Goal: Task Accomplishment & Management: Use online tool/utility

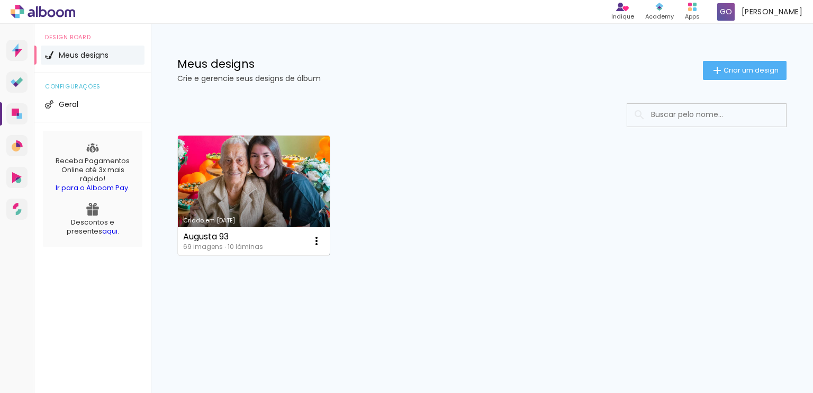
click at [246, 184] on link "Criado em [DATE]" at bounding box center [254, 196] width 152 height 120
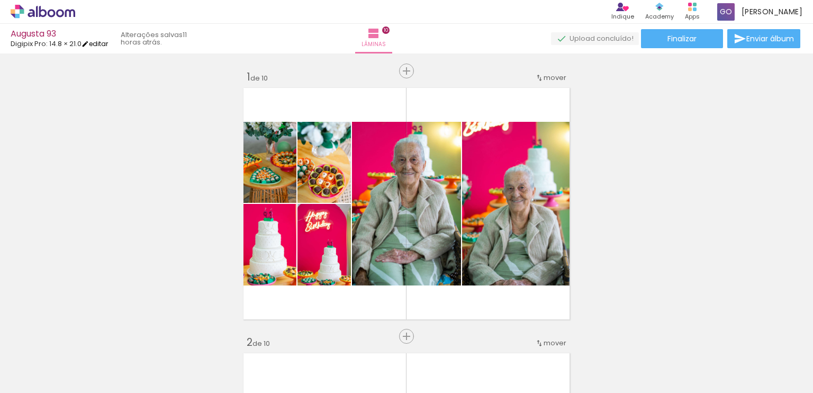
click at [105, 46] on link "editar" at bounding box center [95, 43] width 26 height 9
type input "1"
type input "21,6"
type input "30,2"
type input "3"
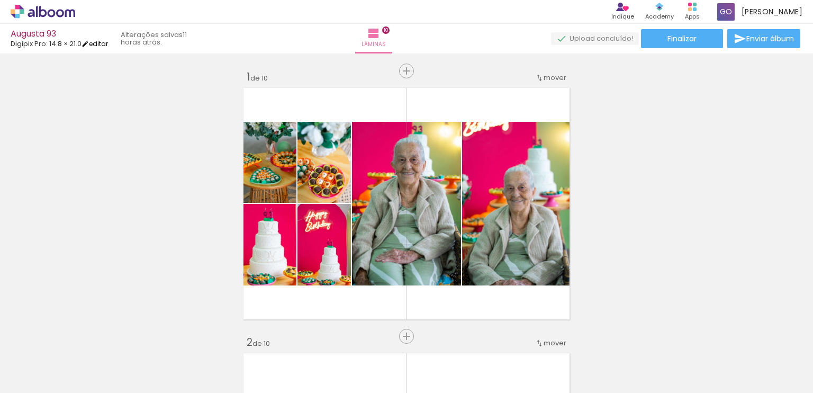
type input "1"
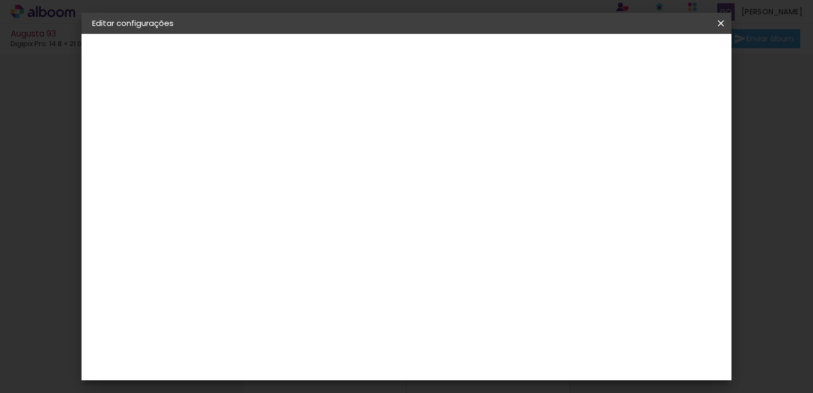
click at [0, 0] on paper-button "14.8 × 21.0 21.6 × 30.2 cm" at bounding box center [0, 0] width 0 height 0
click at [323, 173] on div "Escolha o tamanho" at bounding box center [292, 196] width 61 height 49
click at [323, 172] on div "Escolha o tamanho" at bounding box center [292, 196] width 61 height 49
click at [105, 128] on iron-icon at bounding box center [103, 130] width 13 height 13
click at [324, 202] on input at bounding box center [292, 201] width 107 height 13
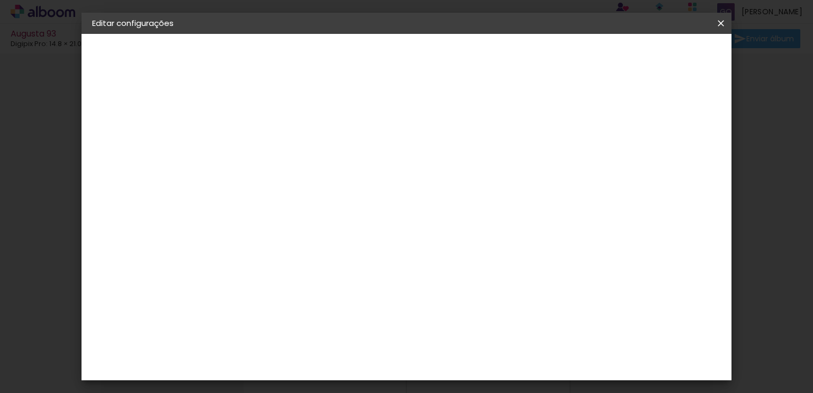
type input "digi"
type paper-input "digi"
click at [284, 236] on div "Digipix Pro" at bounding box center [271, 241] width 26 height 17
click at [0, 0] on slot "Avançar" at bounding box center [0, 0] width 0 height 0
click at [307, 176] on input "text" at bounding box center [285, 184] width 41 height 16
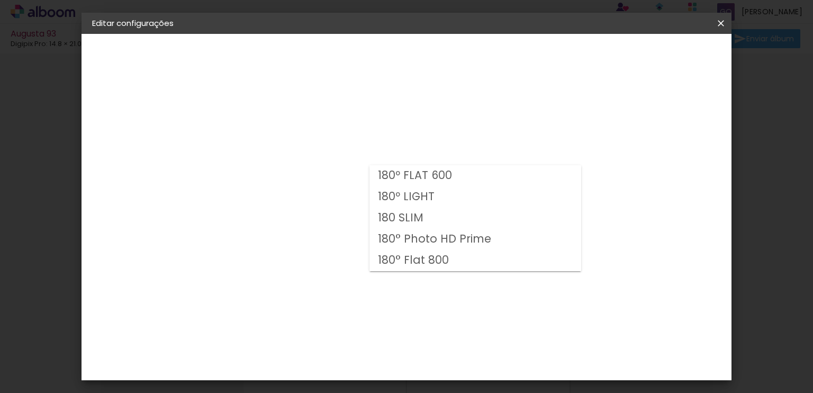
click at [0, 0] on slot "180 SLIM" at bounding box center [0, 0] width 0 height 0
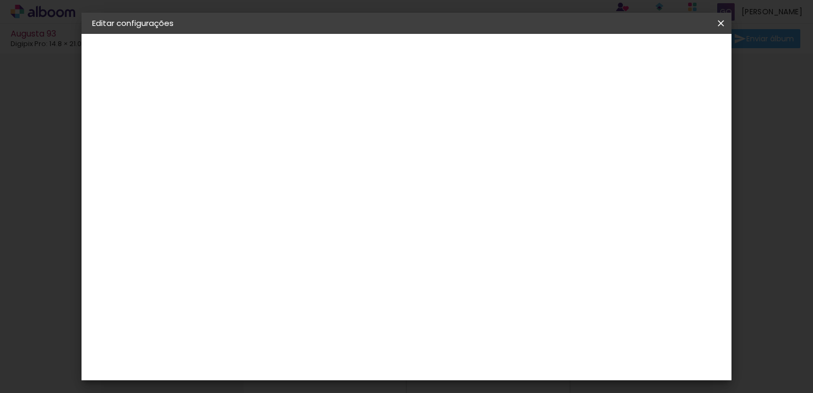
click at [408, 171] on iron-icon at bounding box center [401, 173] width 13 height 13
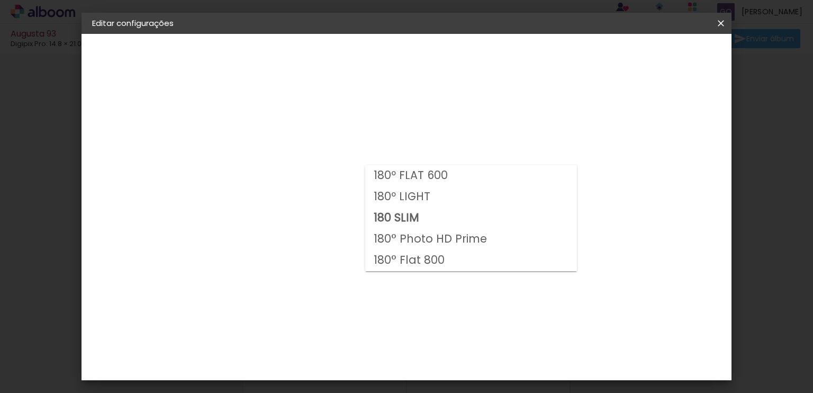
click at [0, 0] on slot "180º LIGHT" at bounding box center [0, 0] width 0 height 0
type input "180º LIGHT"
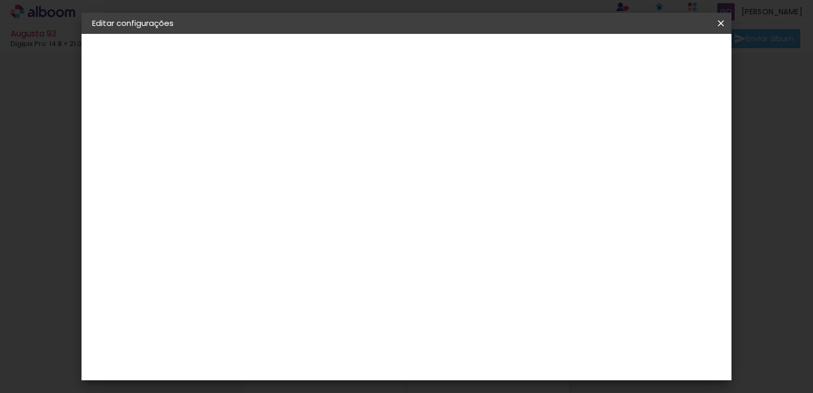
drag, startPoint x: 464, startPoint y: 154, endPoint x: 356, endPoint y: 155, distance: 107.5
click at [0, 0] on div "Opções disponíveis 180º FLAT 600 180º LIGHT 180 SLIM 180° Photo HD Prime 180° F…" at bounding box center [0, 0] width 0 height 0
click at [395, 171] on input "180º LIGHT" at bounding box center [330, 174] width 130 height 16
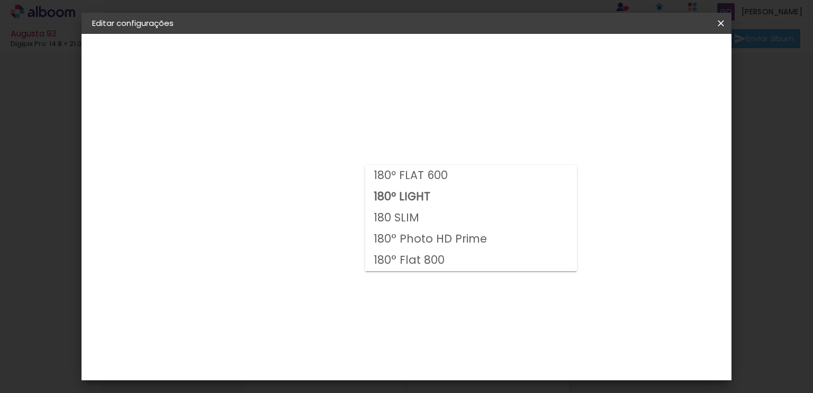
click at [0, 0] on div "Digipix Pro" at bounding box center [0, 0] width 0 height 0
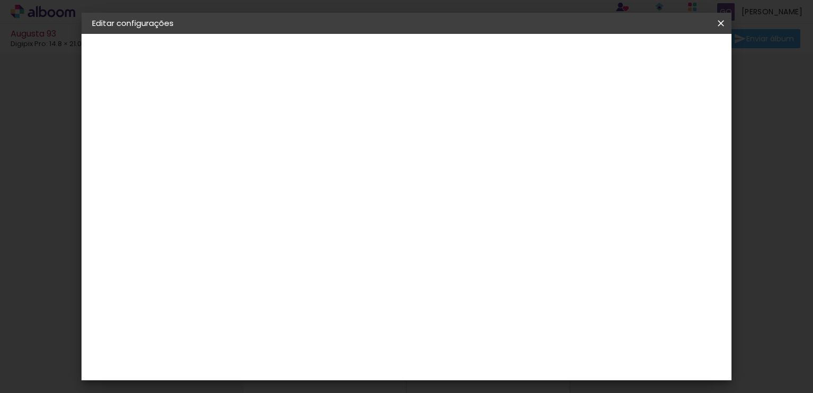
click at [435, 162] on paper-item "Tamanho Livre" at bounding box center [388, 160] width 94 height 23
click at [0, 0] on slot "Avançar" at bounding box center [0, 0] width 0 height 0
click at [337, 258] on input "21,6" at bounding box center [324, 266] width 28 height 16
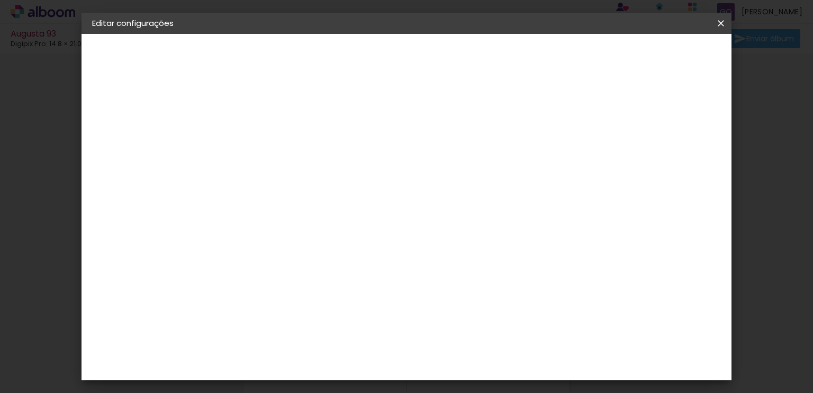
type input "21"
type paper-input "21"
click at [477, 325] on input "30,2" at bounding box center [466, 323] width 28 height 16
type input "3"
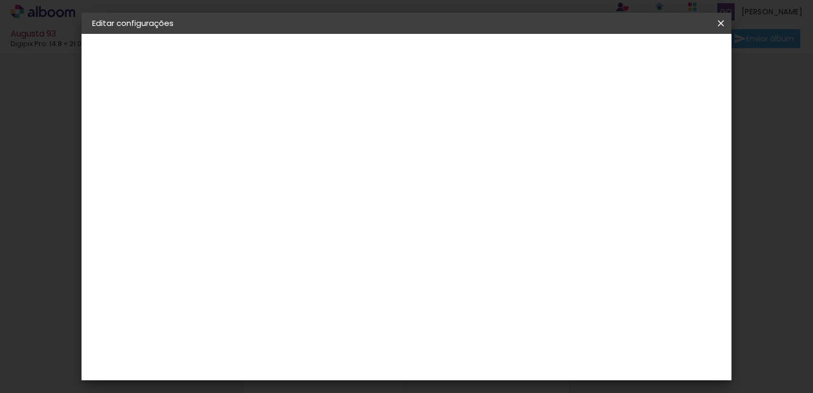
type input "29,7"
type paper-input "29,7"
click at [500, 120] on div "14.85 cm cm cm mm A maioria das encadernadoras sugere 5mm de sangria." at bounding box center [359, 77] width 281 height 85
click at [473, 60] on span "Salvar configurações" at bounding box center [446, 59] width 54 height 15
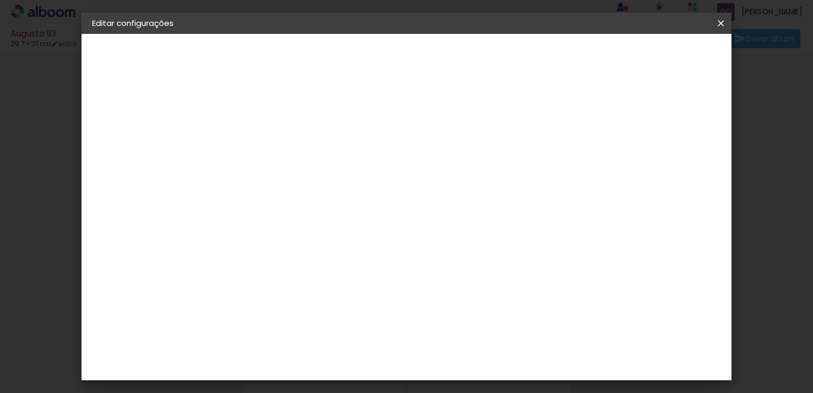
scroll to position [100, 0]
click at [473, 52] on span "Salvar configurações" at bounding box center [446, 59] width 54 height 15
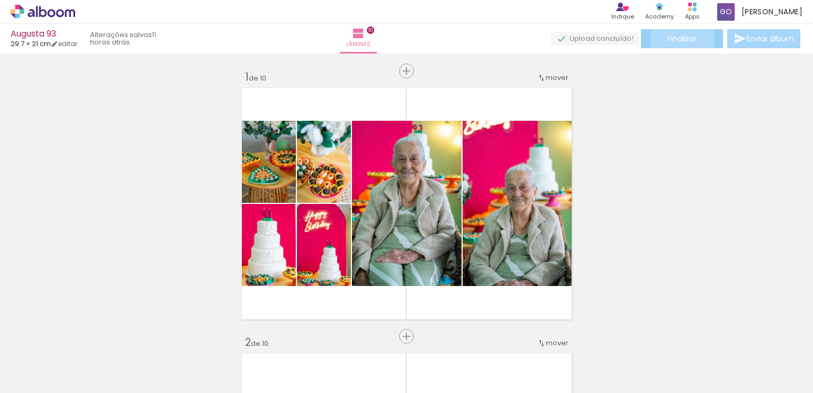
click at [679, 40] on span "Finalizar" at bounding box center [682, 38] width 29 height 7
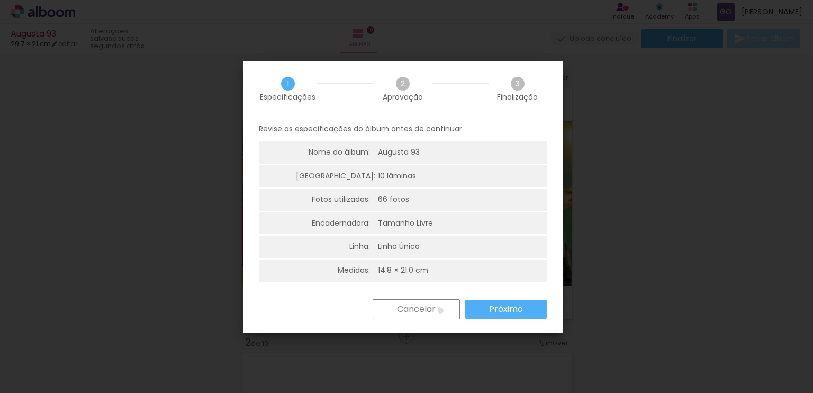
click at [440, 310] on paper-button "Cancelar" at bounding box center [416, 309] width 87 height 20
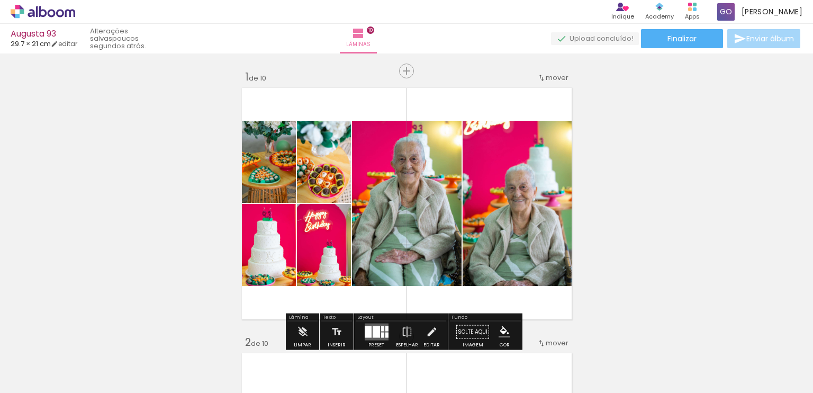
click at [40, 44] on span "29.7 × 21 cm" at bounding box center [31, 44] width 40 height 10
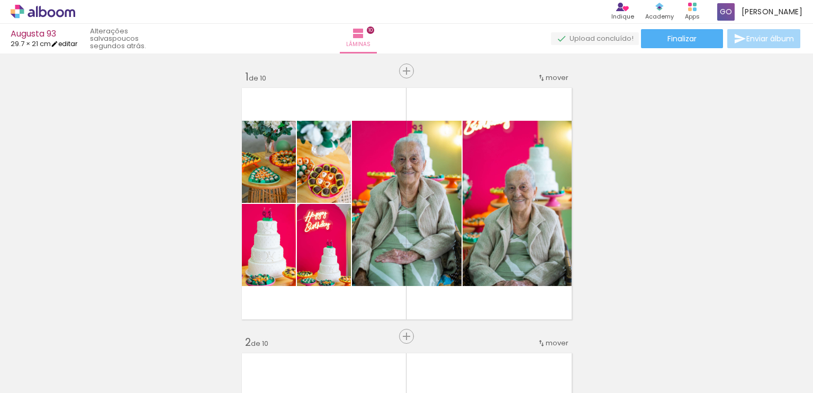
click at [69, 44] on link "editar" at bounding box center [64, 43] width 26 height 9
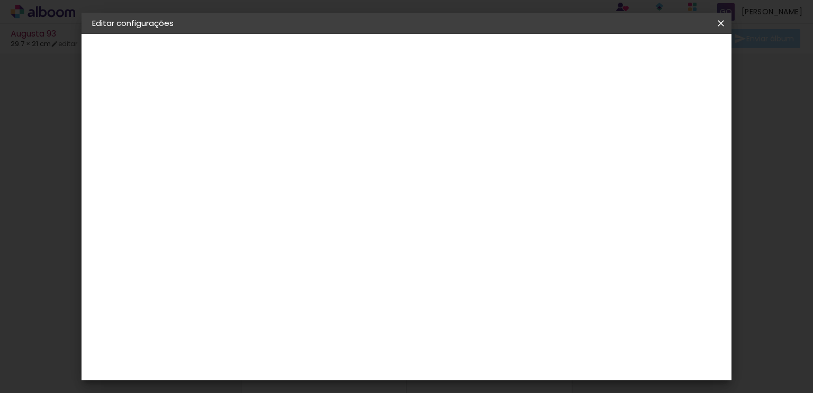
click at [423, 257] on span "14.85" at bounding box center [416, 265] width 31 height 16
click at [334, 358] on input "21" at bounding box center [323, 366] width 28 height 16
click at [336, 358] on input "21" at bounding box center [323, 366] width 28 height 16
type input "2"
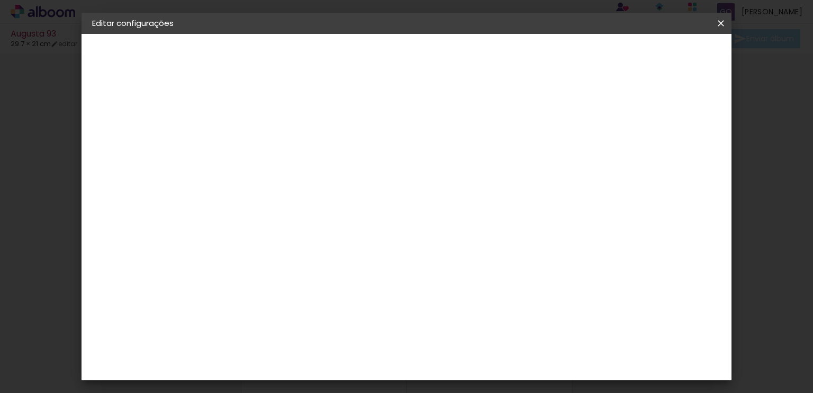
type input "29,7"
type paper-input "29,7"
click at [480, 371] on div "cm" at bounding box center [485, 373] width 13 height 16
type input "21"
type paper-input "21"
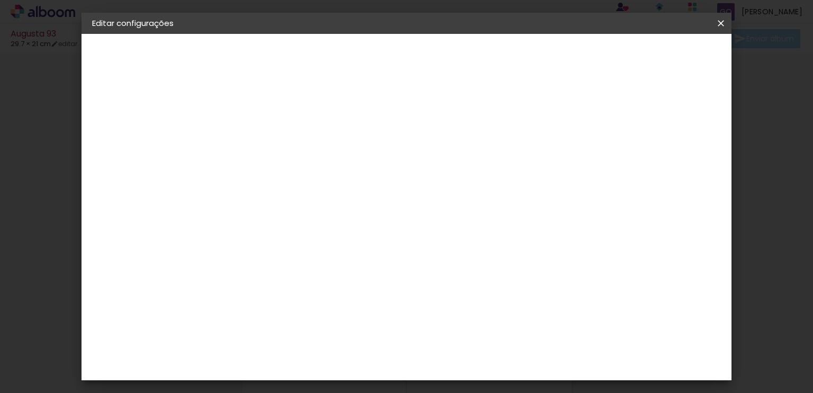
click at [385, 266] on input "29,7" at bounding box center [372, 267] width 28 height 16
type input "2"
type input "21"
type paper-input "21"
click at [479, 373] on div "cm" at bounding box center [485, 373] width 13 height 16
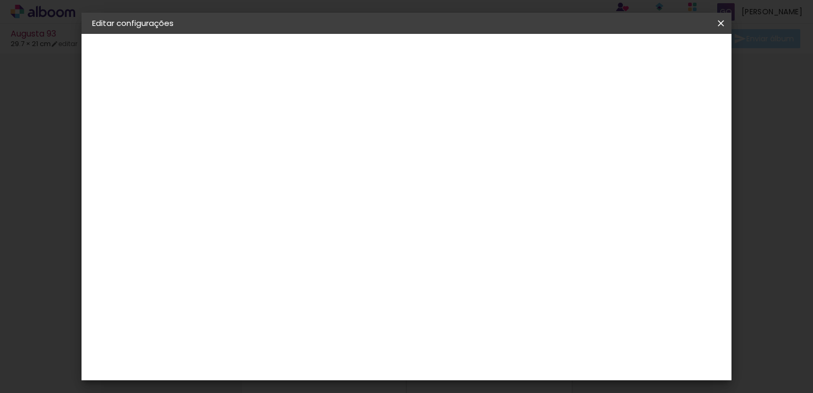
type input "2"
type input "30"
type paper-input "30"
click at [502, 120] on div "15 cm cm cm mm A maioria das encadernadoras sugere 5mm de sangria." at bounding box center [360, 77] width 283 height 85
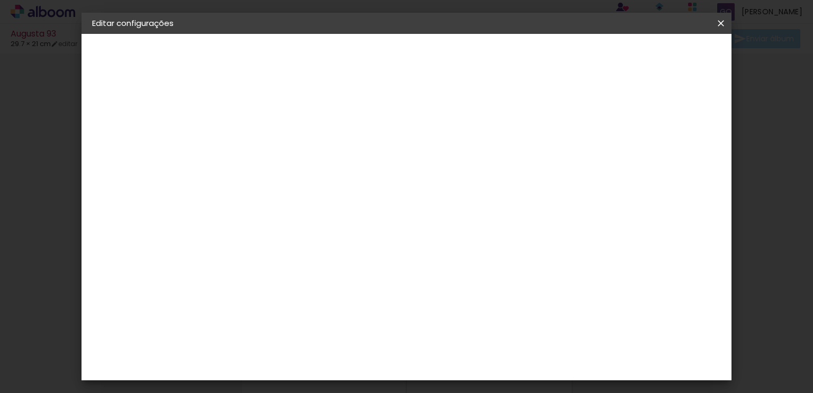
click at [476, 55] on span "Salvar configurações" at bounding box center [448, 59] width 54 height 15
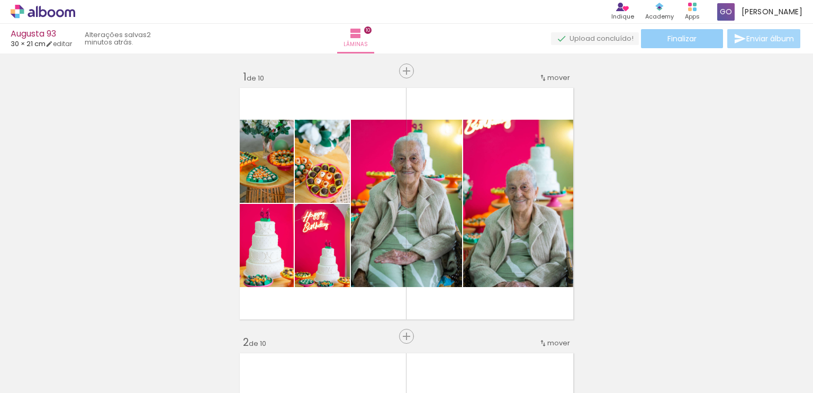
click at [688, 39] on span "Finalizar" at bounding box center [682, 38] width 29 height 7
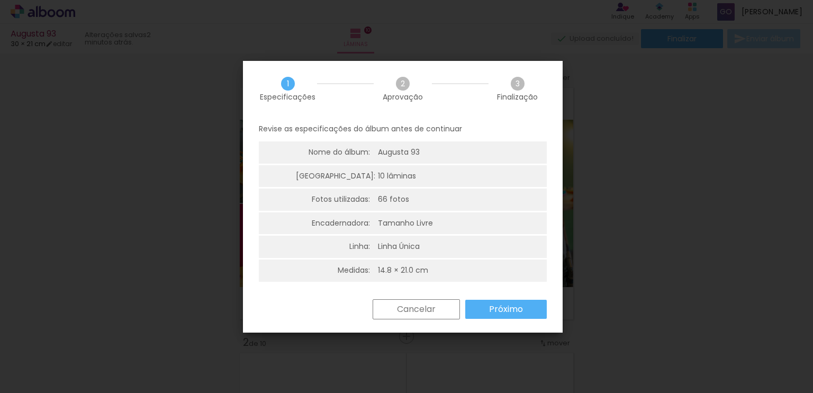
scroll to position [2, 0]
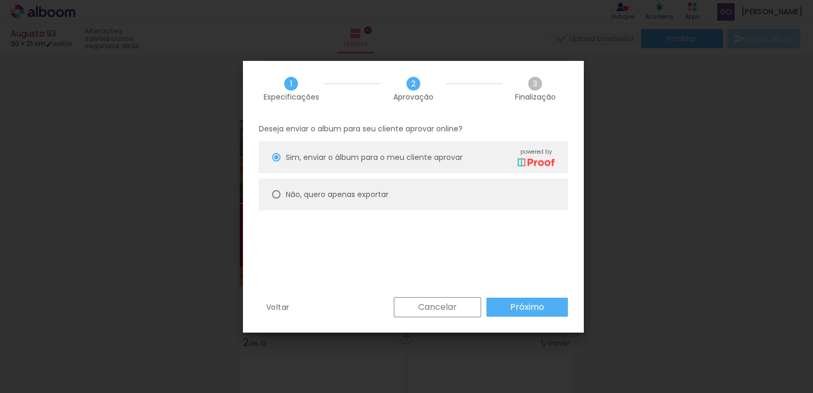
click at [0, 0] on slot "Não, quero apenas exportar" at bounding box center [0, 0] width 0 height 0
type paper-radio-button "on"
click at [0, 0] on slot "Próximo" at bounding box center [0, 0] width 0 height 0
type input "Alta, 300 DPI"
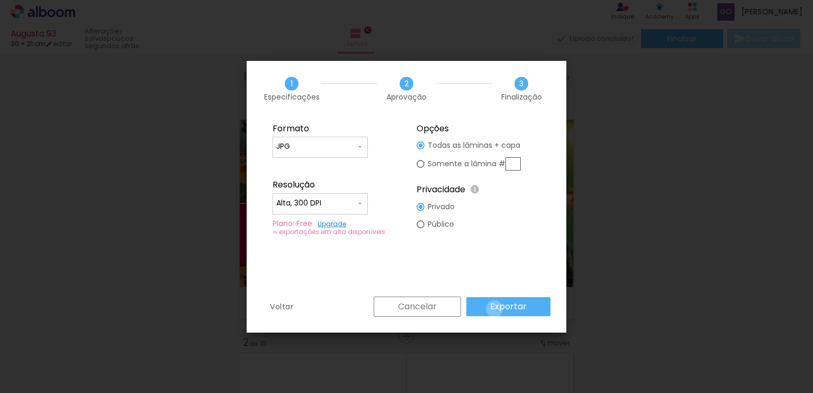
click at [0, 0] on slot "Exportar" at bounding box center [0, 0] width 0 height 0
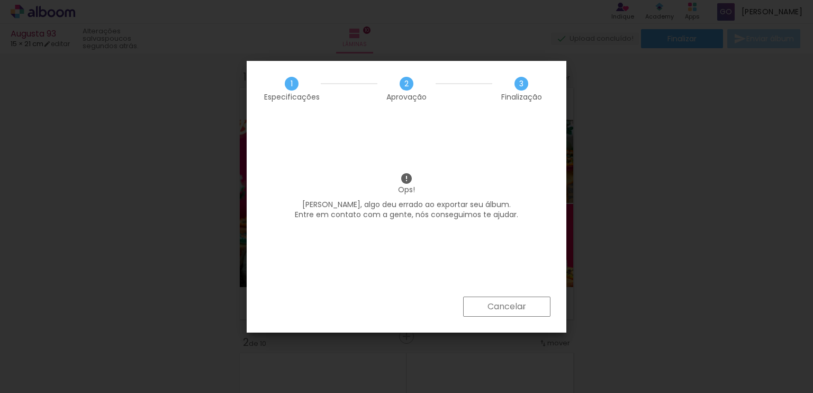
click at [0, 0] on slot "Cancelar" at bounding box center [0, 0] width 0 height 0
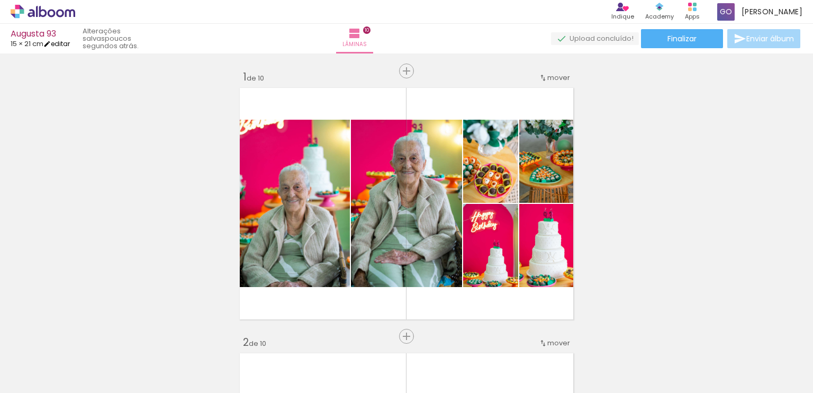
click at [51, 42] on iron-icon at bounding box center [46, 43] width 7 height 7
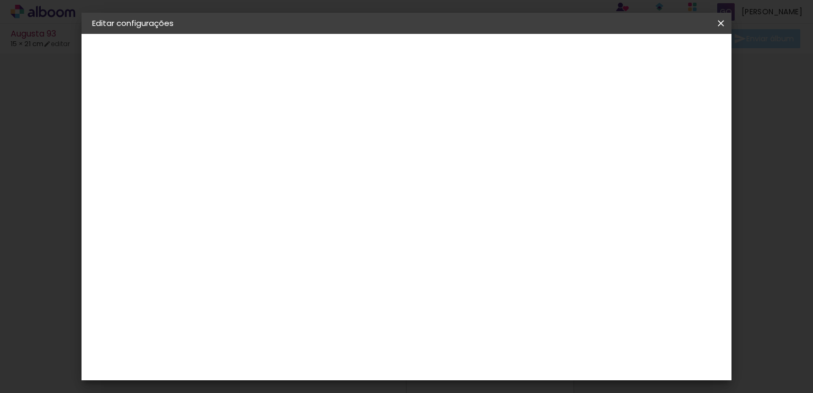
type input "3"
type input "29,7"
type paper-input "29,7"
click at [500, 219] on div "14.85 cm cm cm mm A maioria das encadernadoras sugere 5mm de sangria." at bounding box center [359, 176] width 281 height 85
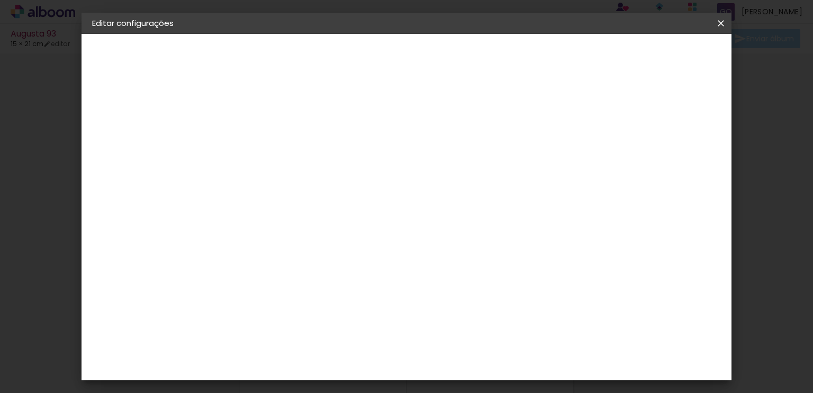
scroll to position [110, 0]
click at [473, 57] on span "Salvar configurações" at bounding box center [446, 59] width 54 height 15
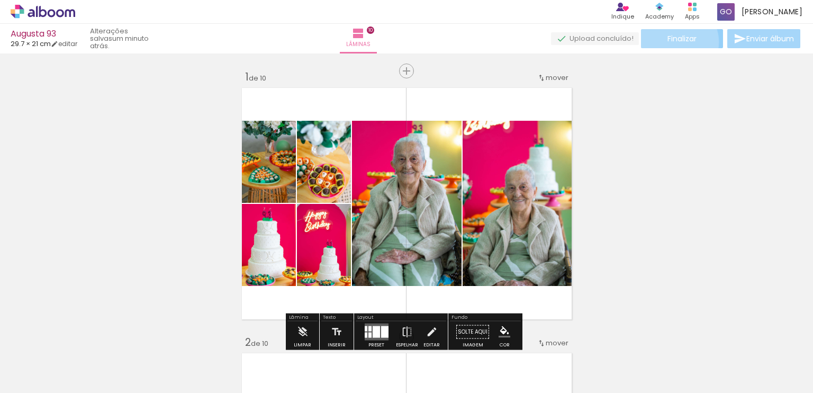
click at [671, 42] on span "Finalizar" at bounding box center [682, 38] width 29 height 7
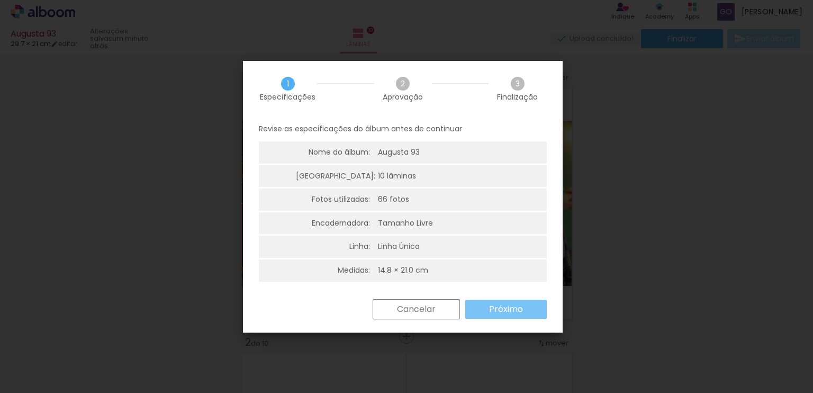
click at [0, 0] on slot "Próximo" at bounding box center [0, 0] width 0 height 0
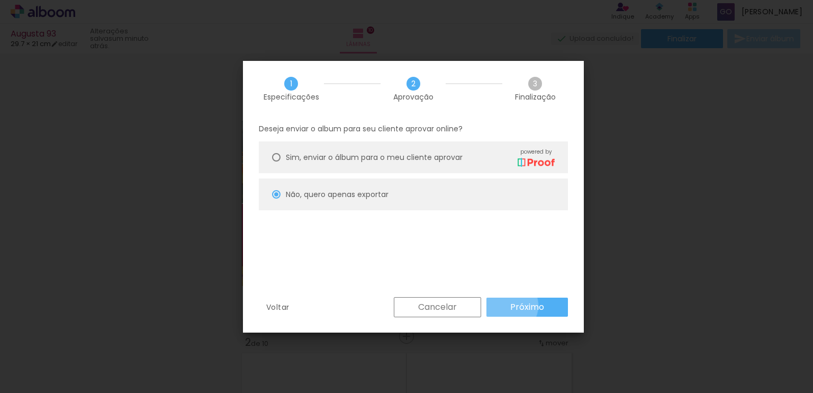
click at [508, 306] on paper-button "Próximo" at bounding box center [528, 307] width 82 height 19
type input "Alta, 300 DPI"
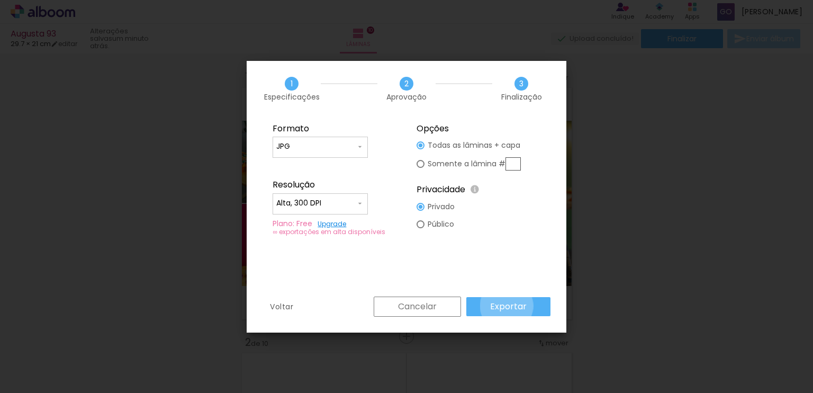
click at [0, 0] on slot "Exportar" at bounding box center [0, 0] width 0 height 0
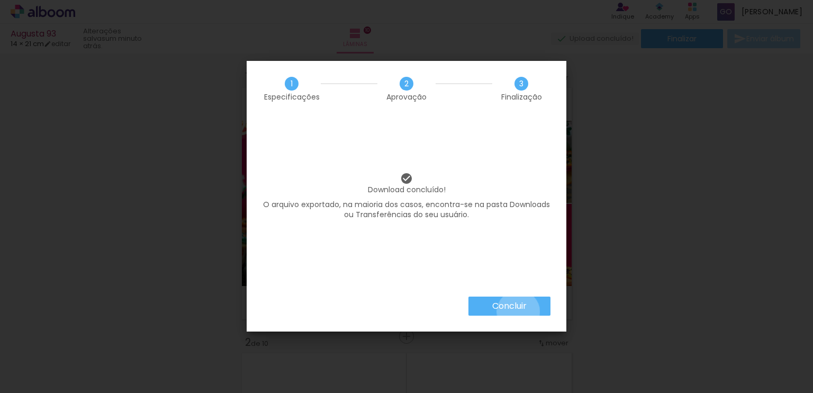
click at [518, 312] on paper-button "Concluir" at bounding box center [510, 306] width 82 height 19
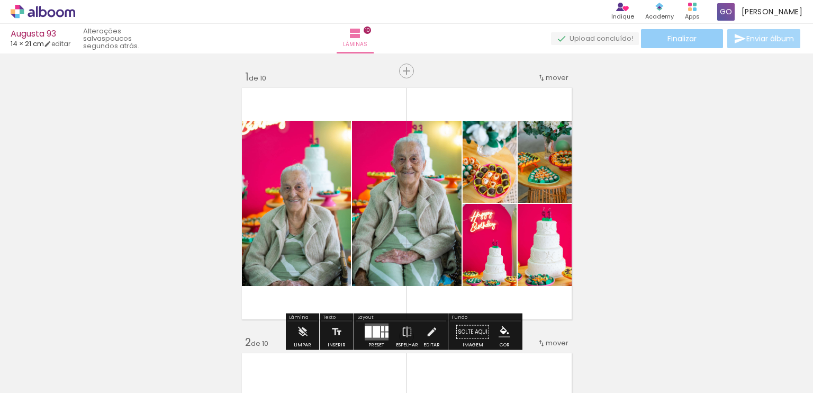
click at [683, 39] on span "Finalizar" at bounding box center [682, 38] width 29 height 7
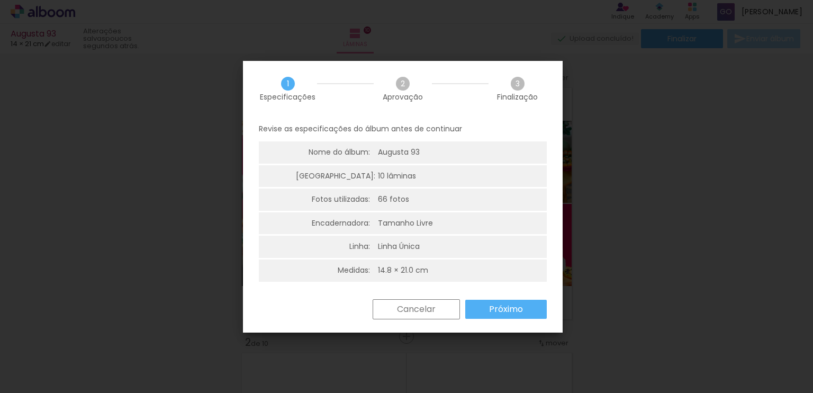
click at [638, 148] on iron-overlay-backdrop at bounding box center [406, 196] width 813 height 393
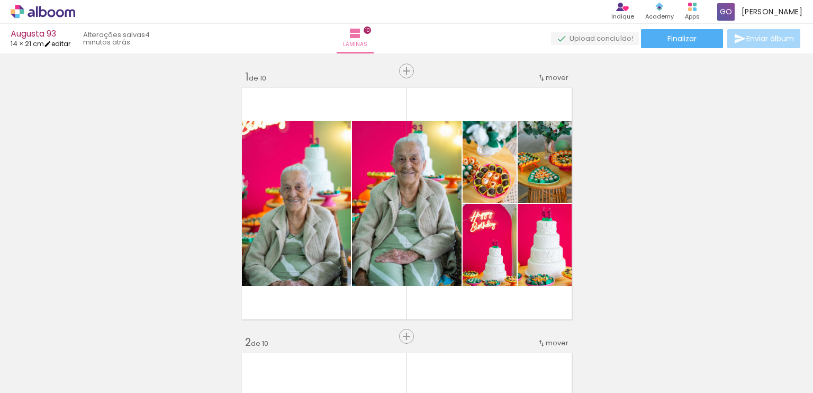
click at [60, 42] on link "editar" at bounding box center [57, 43] width 26 height 9
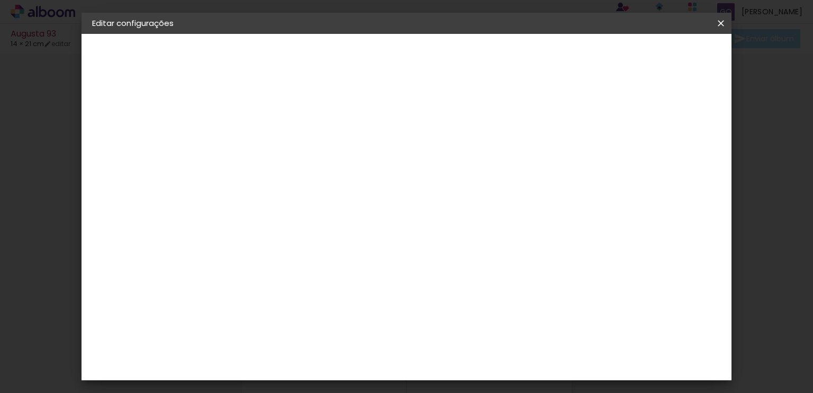
type input "2"
type input "21"
type paper-input "21"
click at [364, 358] on input "21" at bounding box center [352, 366] width 28 height 16
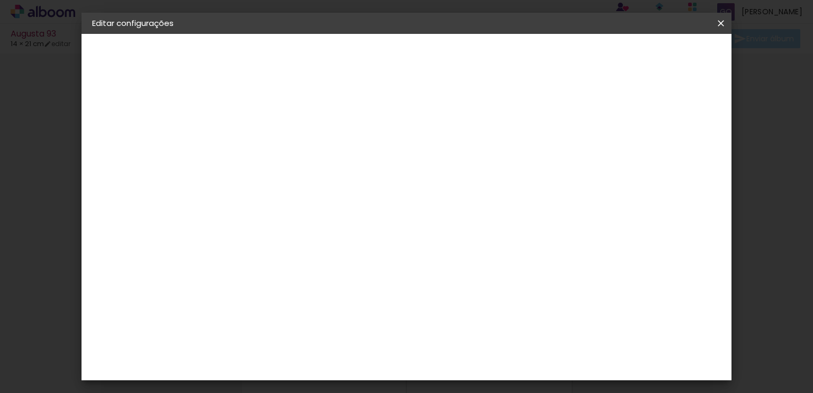
scroll to position [99, 0]
type input "29,7"
type paper-input "29,7"
click at [333, 120] on div "10.5 cm cm cm mm A maioria das encadernadoras sugere 5mm de sangria." at bounding box center [310, 77] width 183 height 85
click at [416, 59] on span "Salvar configurações" at bounding box center [389, 59] width 54 height 15
